Goal: Task Accomplishment & Management: Complete application form

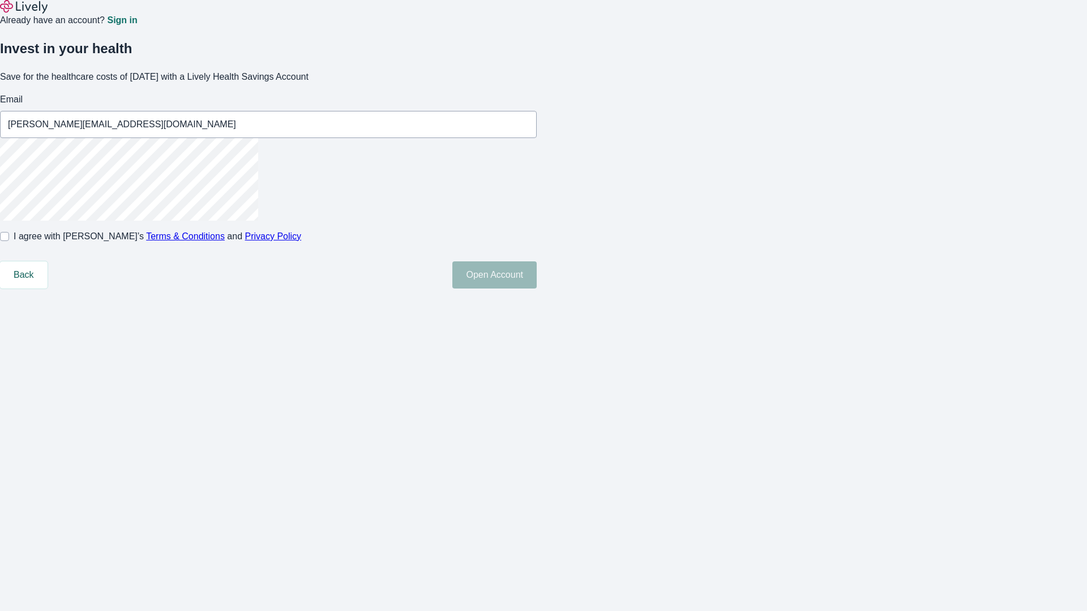
click at [9, 241] on input "I agree with Lively’s Terms & Conditions and Privacy Policy" at bounding box center [4, 236] width 9 height 9
checkbox input "true"
click at [536, 289] on button "Open Account" at bounding box center [494, 274] width 84 height 27
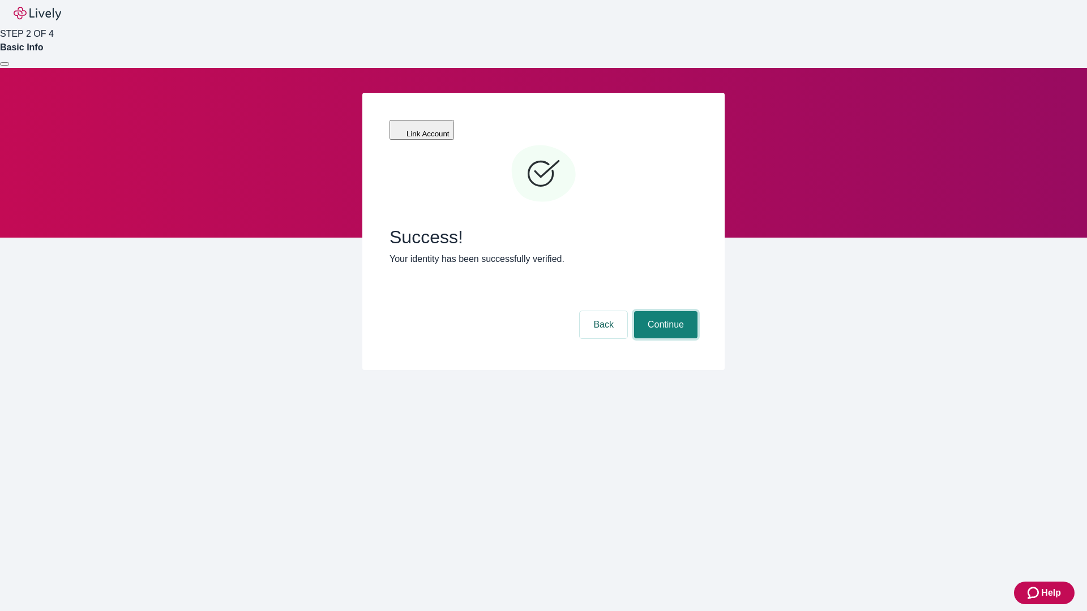
click at [664, 311] on button "Continue" at bounding box center [665, 324] width 63 height 27
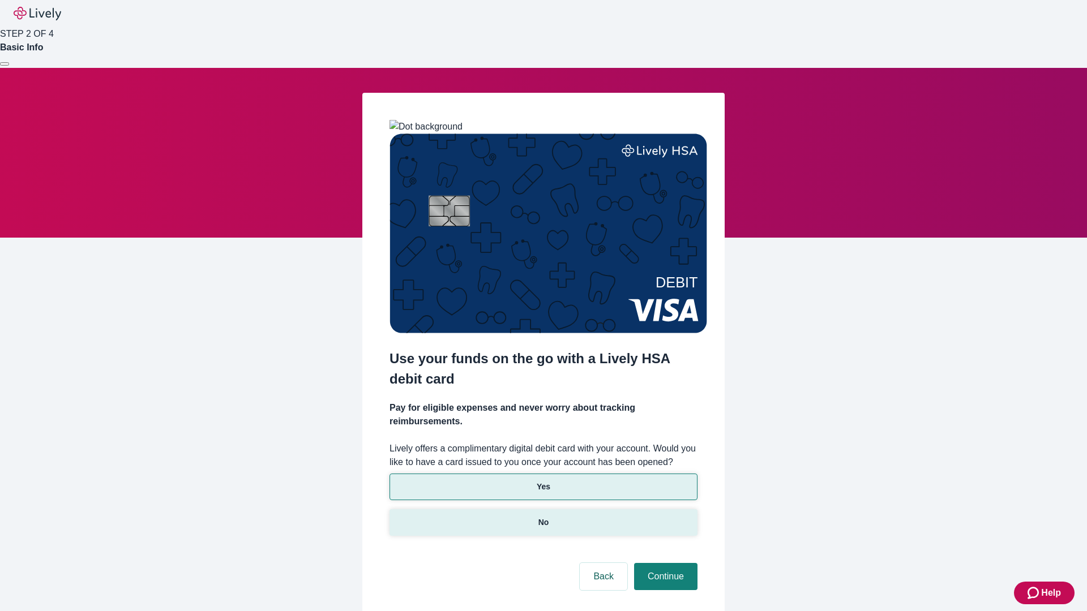
click at [543, 517] on p "No" at bounding box center [543, 523] width 11 height 12
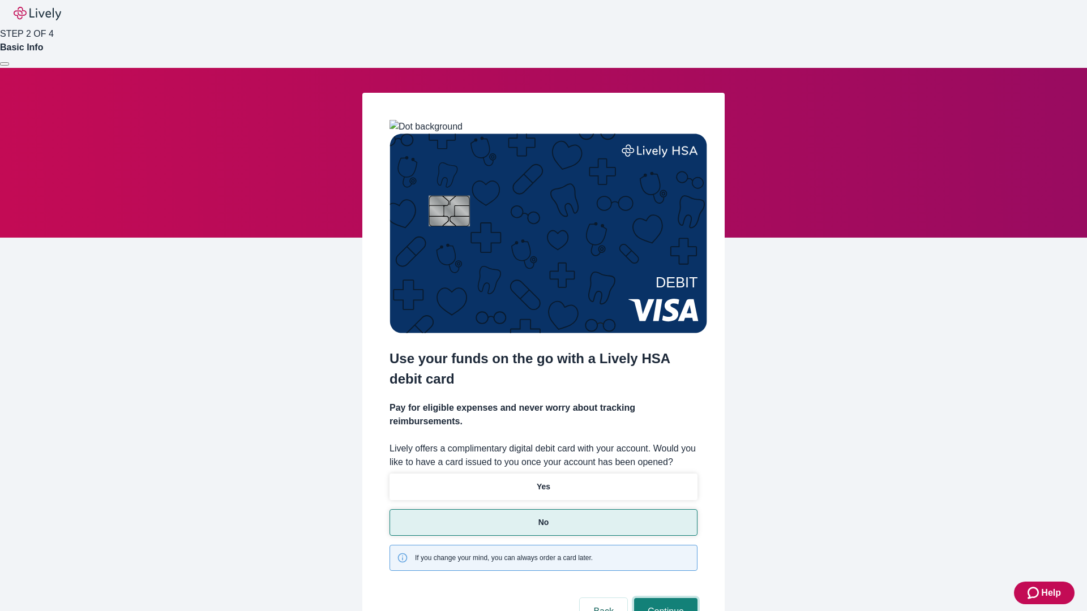
click at [664, 598] on button "Continue" at bounding box center [665, 611] width 63 height 27
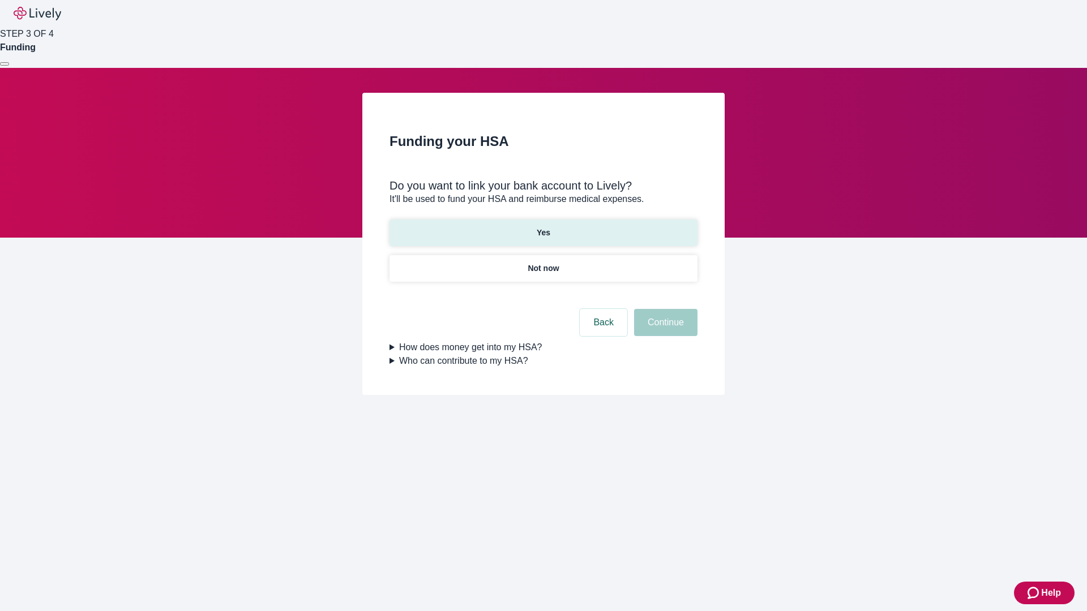
click at [543, 227] on p "Yes" at bounding box center [543, 233] width 14 height 12
click at [664, 309] on button "Continue" at bounding box center [665, 322] width 63 height 27
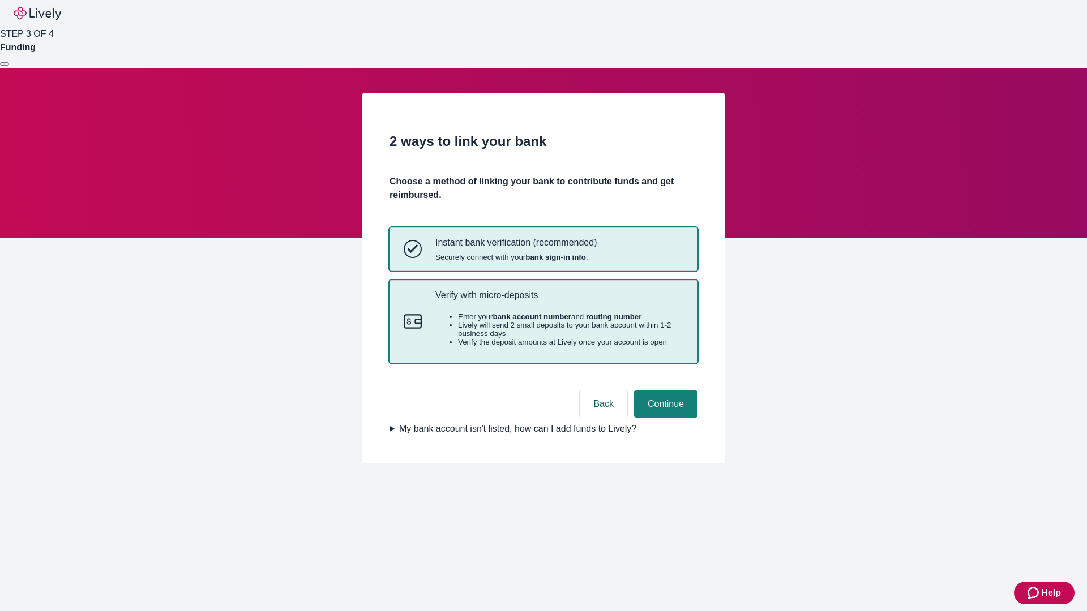
click at [559, 301] on p "Verify with micro-deposits" at bounding box center [559, 295] width 248 height 11
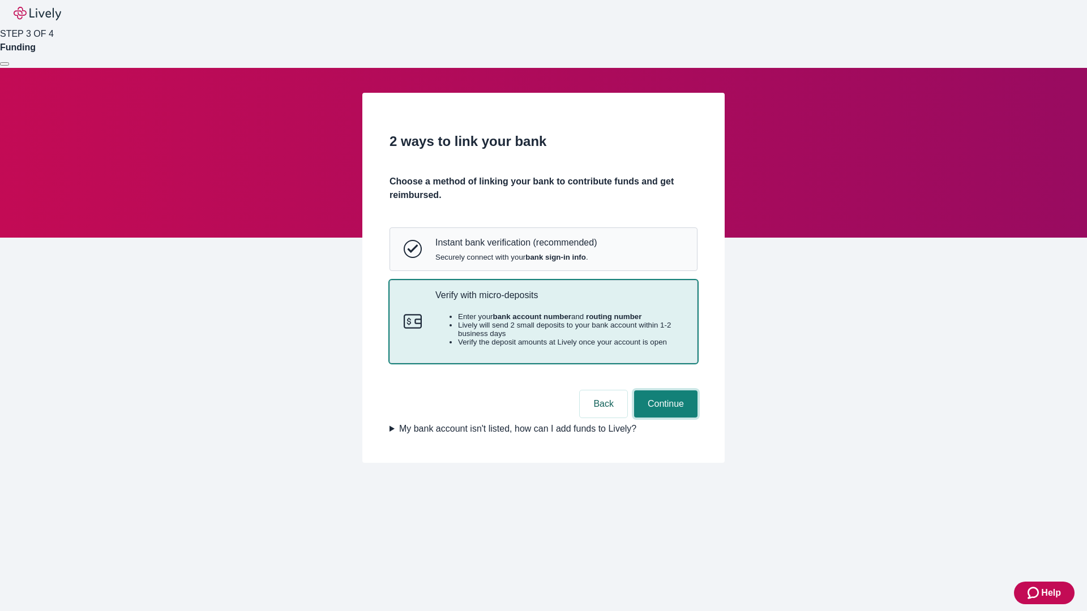
click at [664, 418] on button "Continue" at bounding box center [665, 403] width 63 height 27
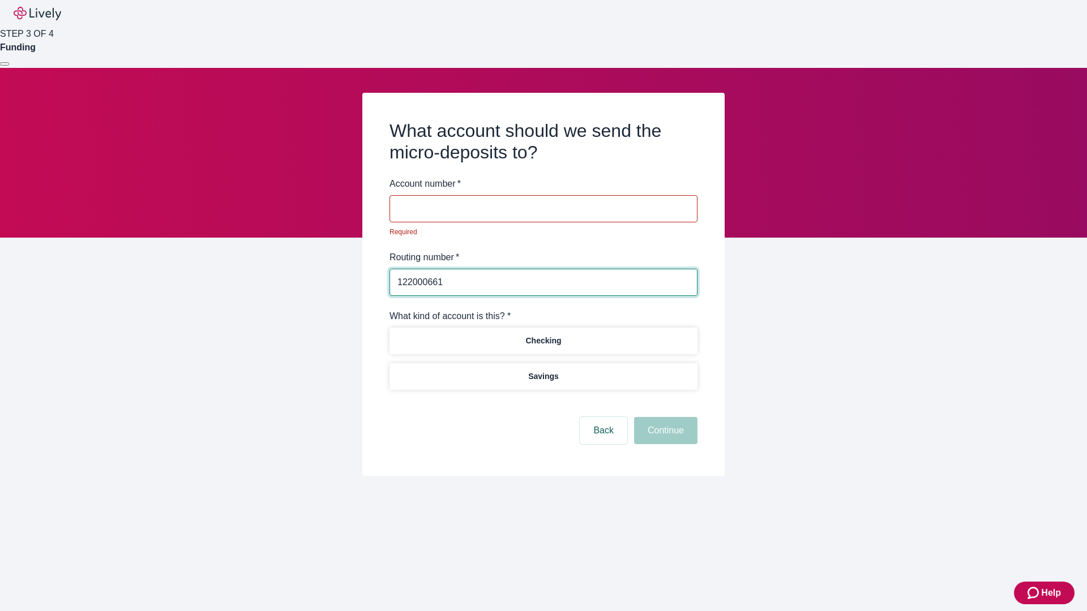
type input "122000661"
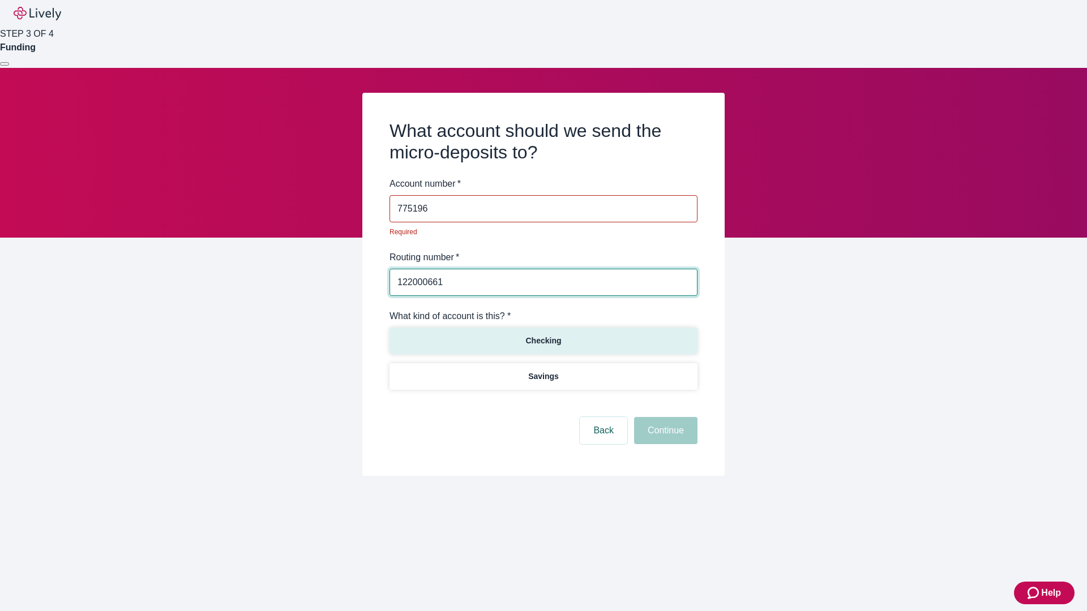
type input "775196"
click at [543, 335] on p "Checking" at bounding box center [543, 341] width 36 height 12
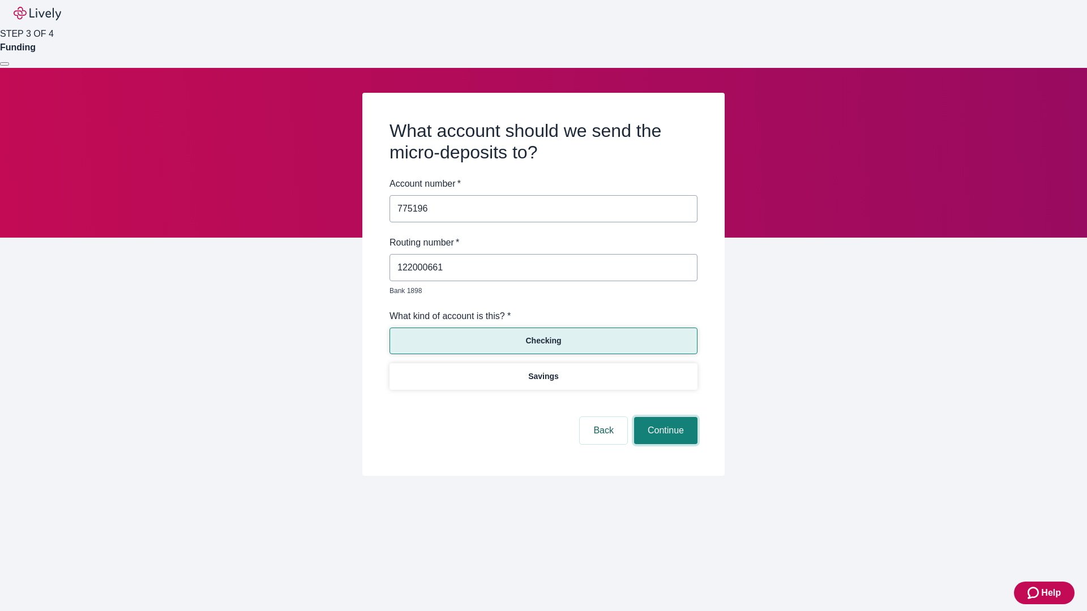
click at [664, 418] on button "Continue" at bounding box center [665, 430] width 63 height 27
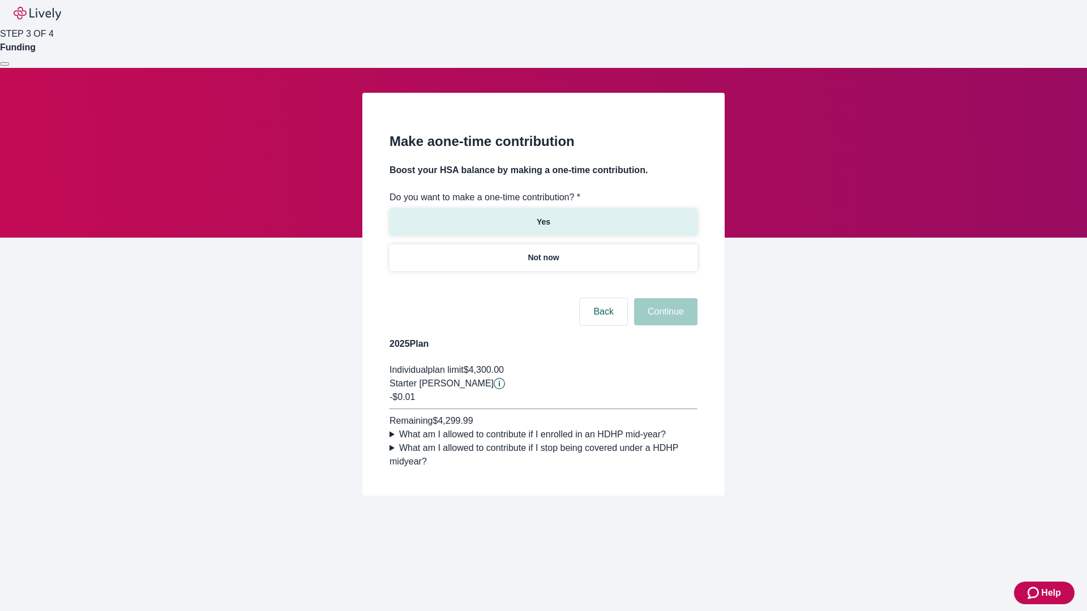
click at [543, 216] on p "Yes" at bounding box center [543, 222] width 14 height 12
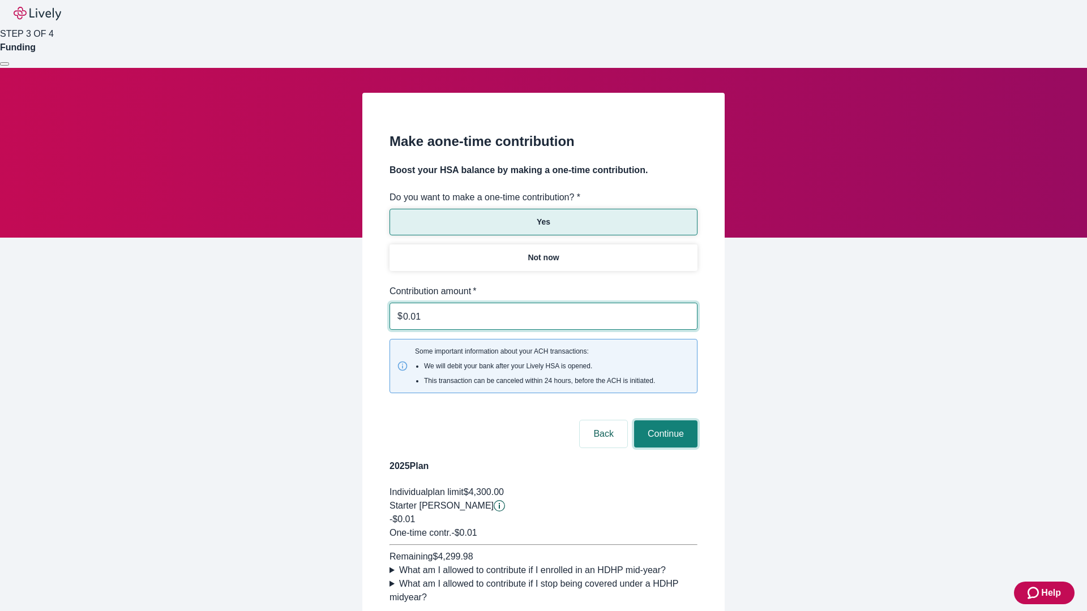
click at [664, 420] on button "Continue" at bounding box center [665, 433] width 63 height 27
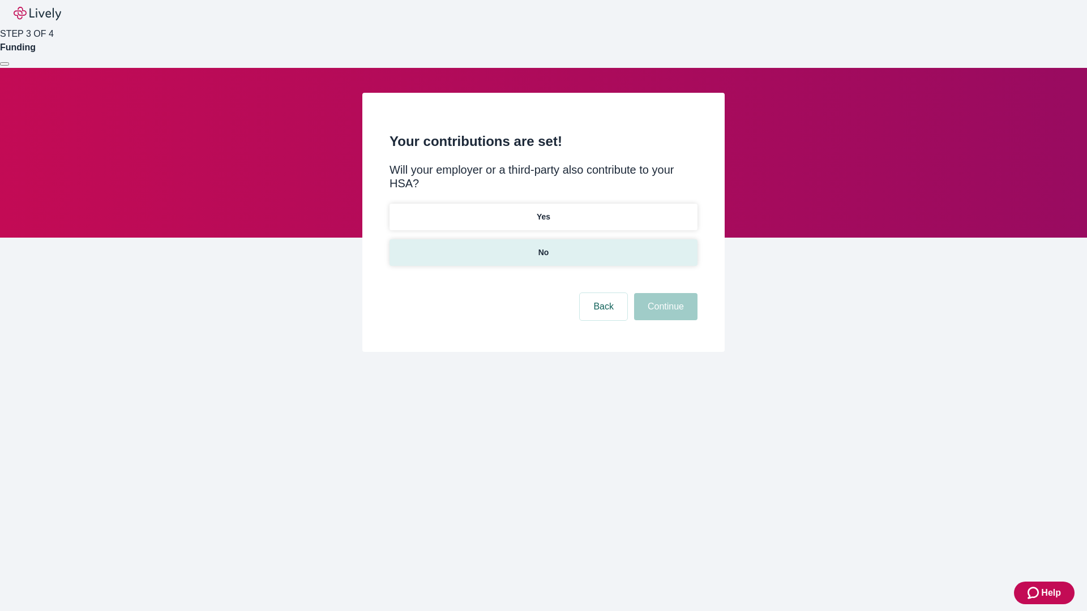
click at [543, 247] on p "No" at bounding box center [543, 253] width 11 height 12
click at [664, 293] on button "Continue" at bounding box center [665, 306] width 63 height 27
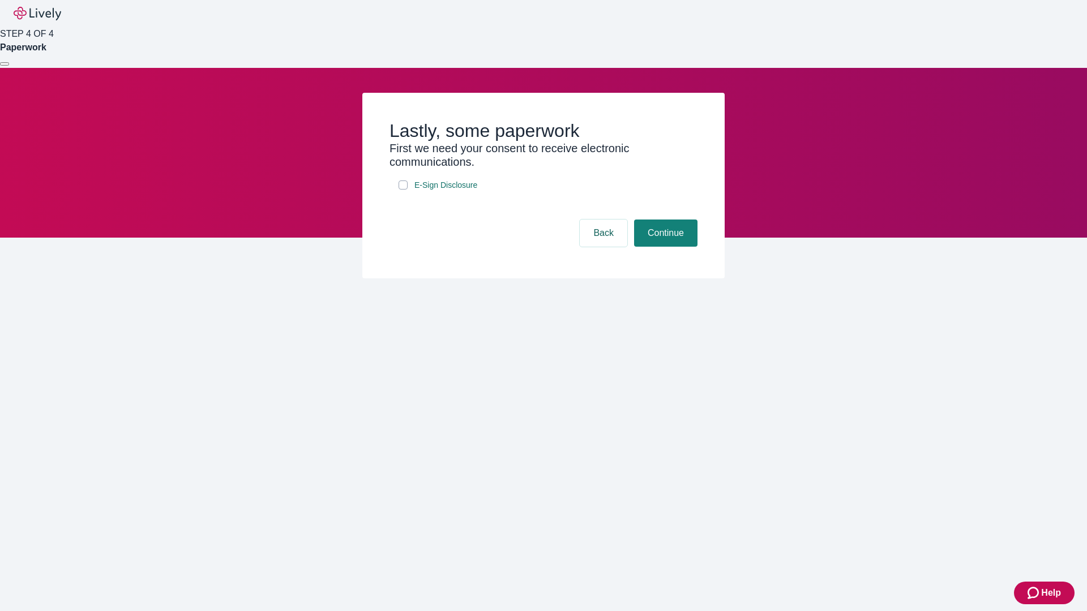
click at [403, 190] on input "E-Sign Disclosure" at bounding box center [402, 185] width 9 height 9
checkbox input "true"
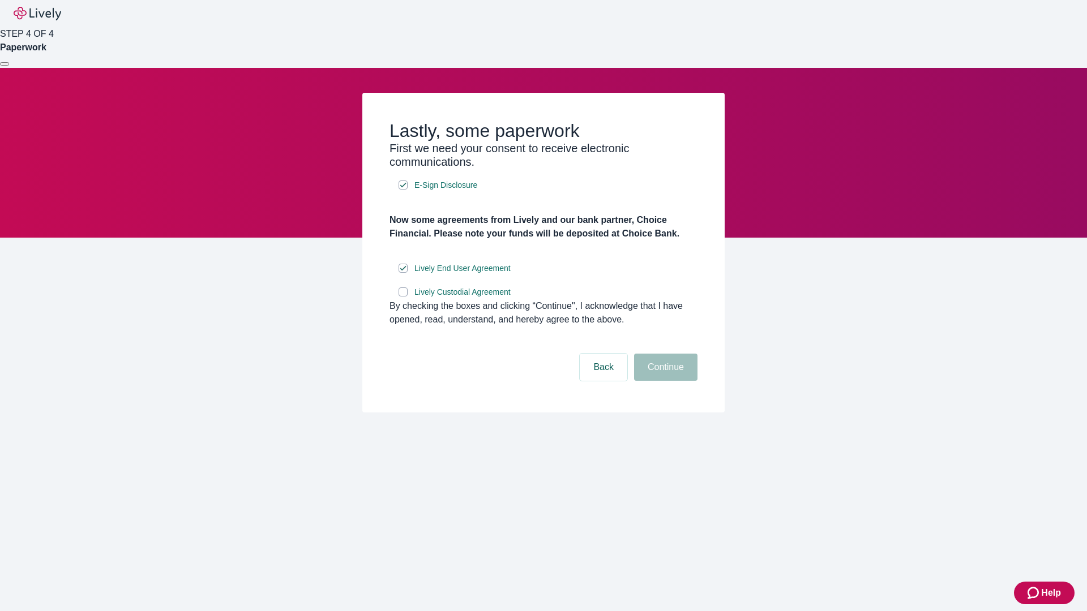
click at [403, 297] on input "Lively Custodial Agreement" at bounding box center [402, 291] width 9 height 9
checkbox input "true"
click at [664, 381] on button "Continue" at bounding box center [665, 367] width 63 height 27
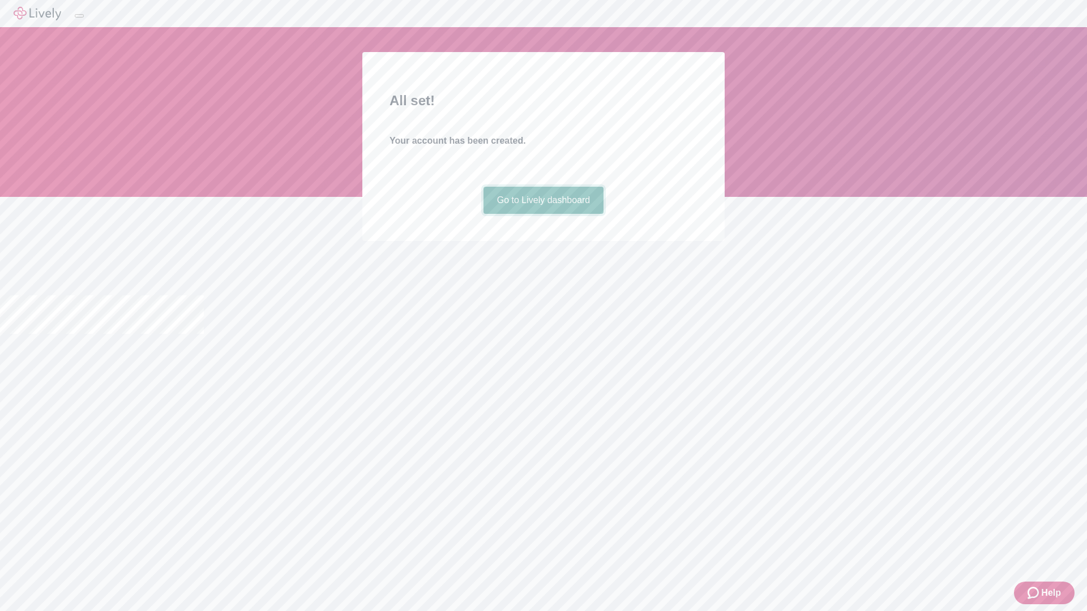
click at [543, 214] on link "Go to Lively dashboard" at bounding box center [543, 200] width 121 height 27
